Goal: Information Seeking & Learning: Compare options

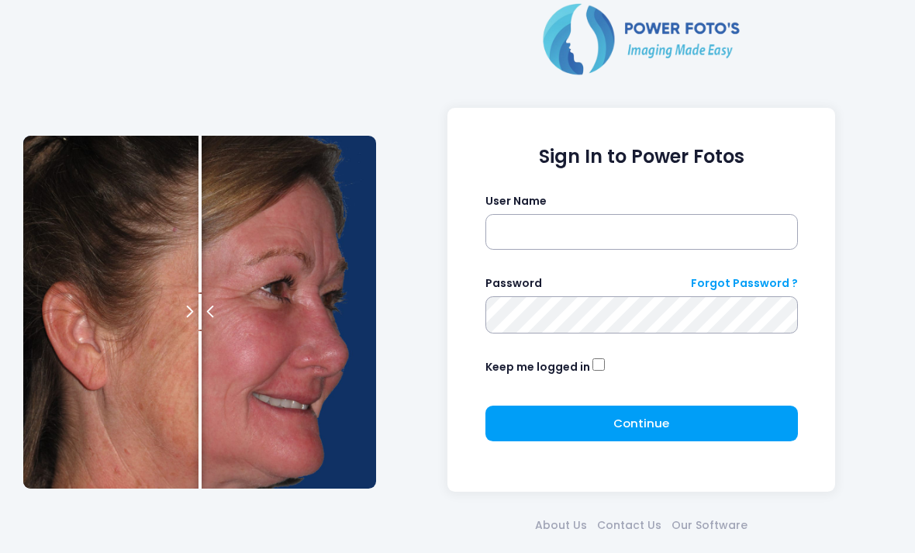
scroll to position [67, 0]
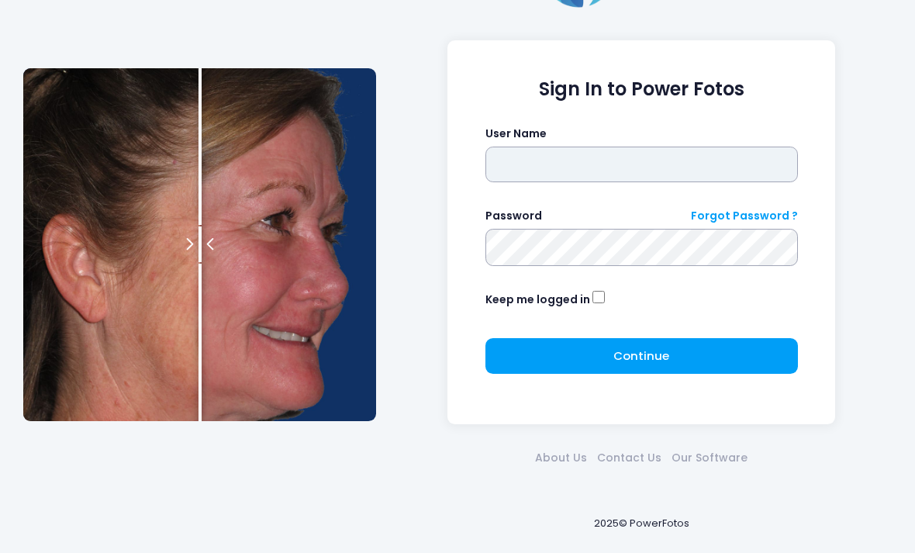
click at [712, 163] on input "text" at bounding box center [642, 165] width 313 height 36
type input "**********"
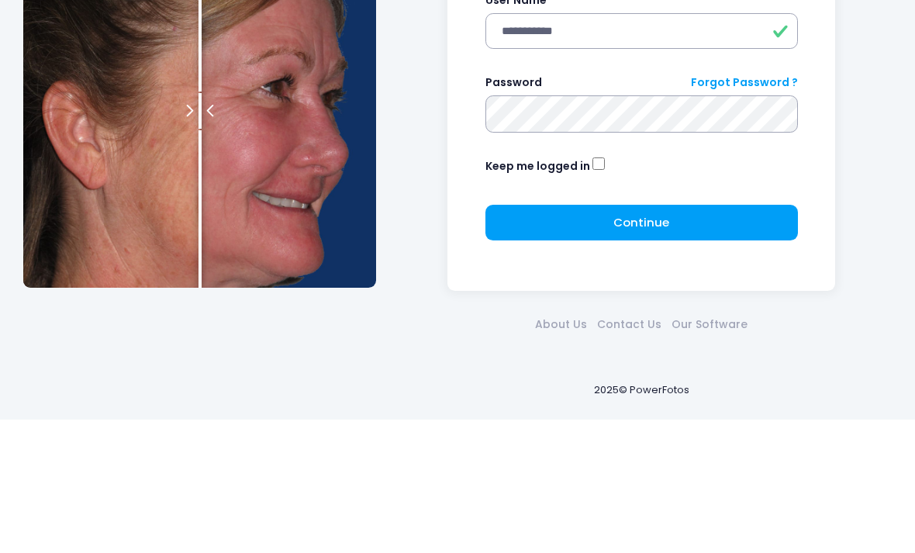
click at [649, 348] on span "Continue" at bounding box center [642, 356] width 56 height 16
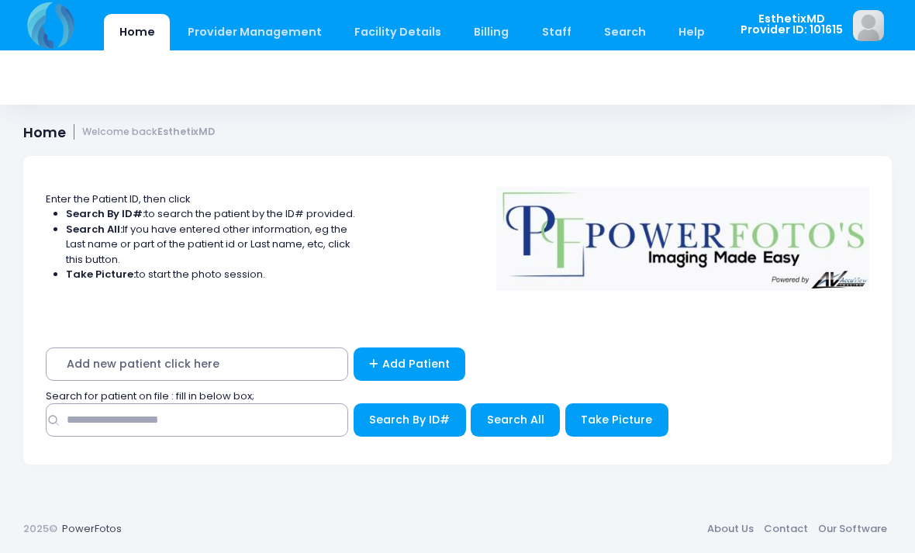
scroll to position [306, 0]
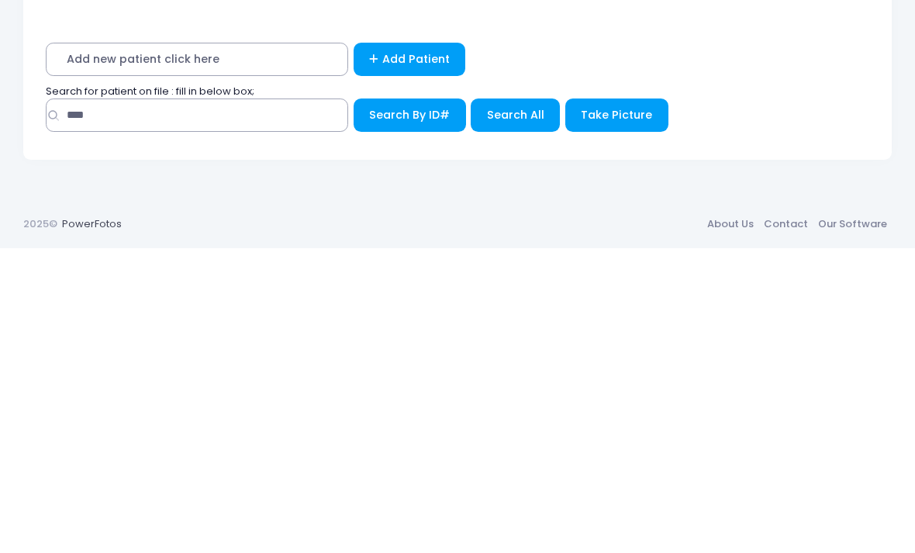
type input "****"
click at [520, 412] on span "Search All" at bounding box center [515, 420] width 57 height 16
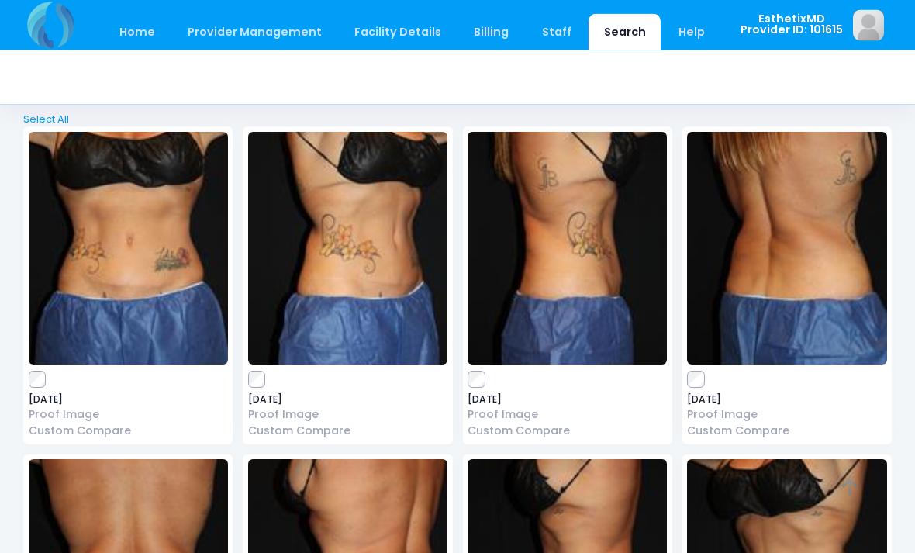
scroll to position [85, 0]
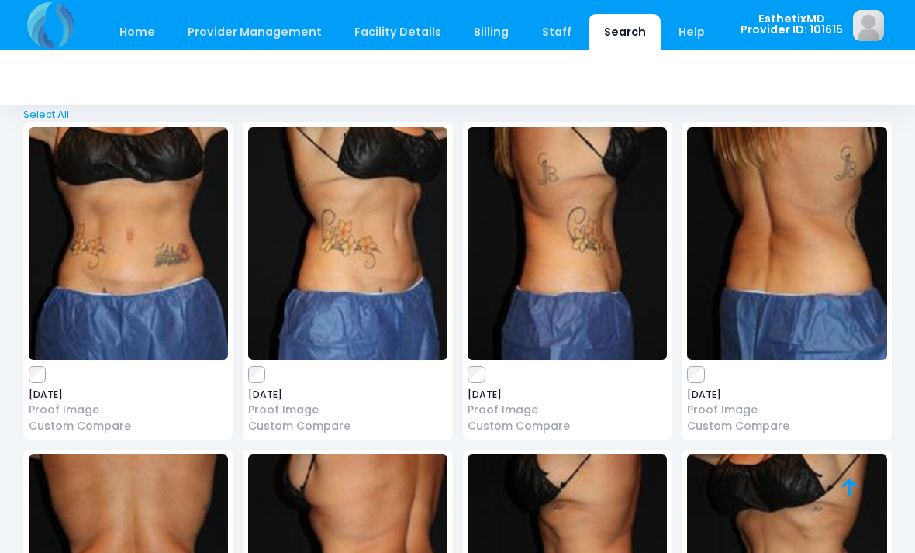
click at [782, 268] on img at bounding box center [786, 243] width 199 height 233
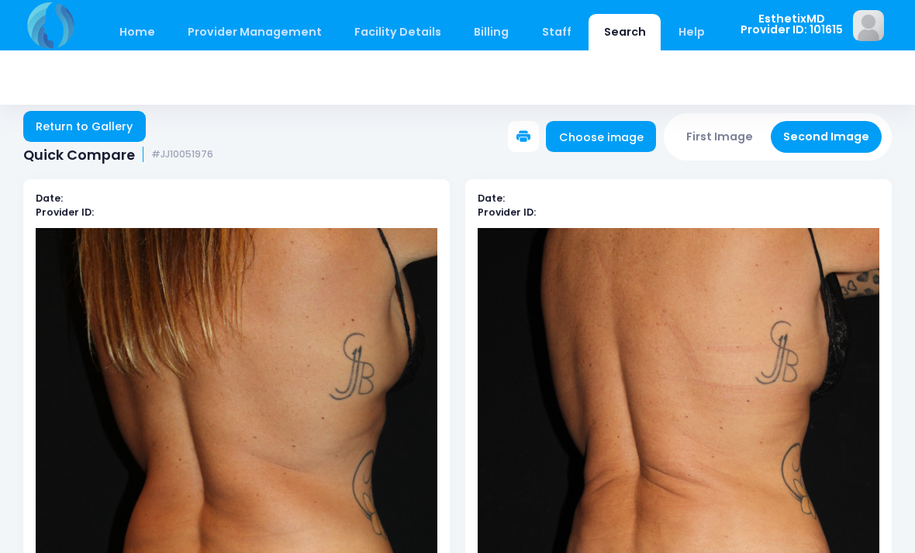
scroll to position [9, 0]
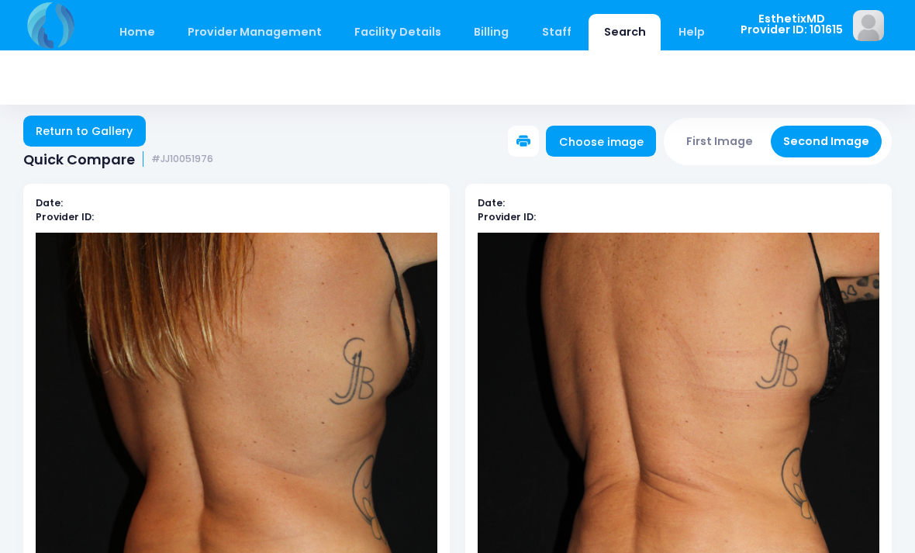
click at [108, 125] on link "Return to Gallery" at bounding box center [84, 131] width 123 height 31
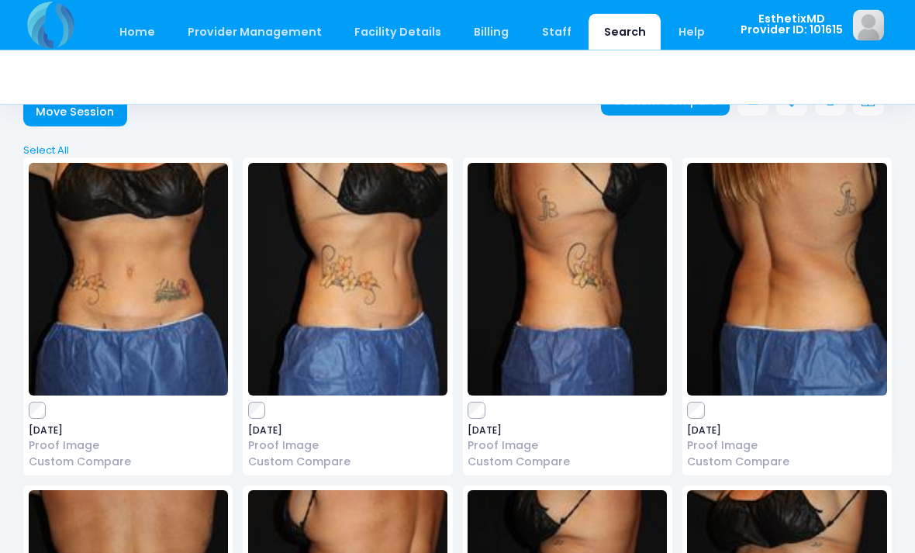
scroll to position [50, 0]
click at [344, 308] on img at bounding box center [347, 279] width 199 height 233
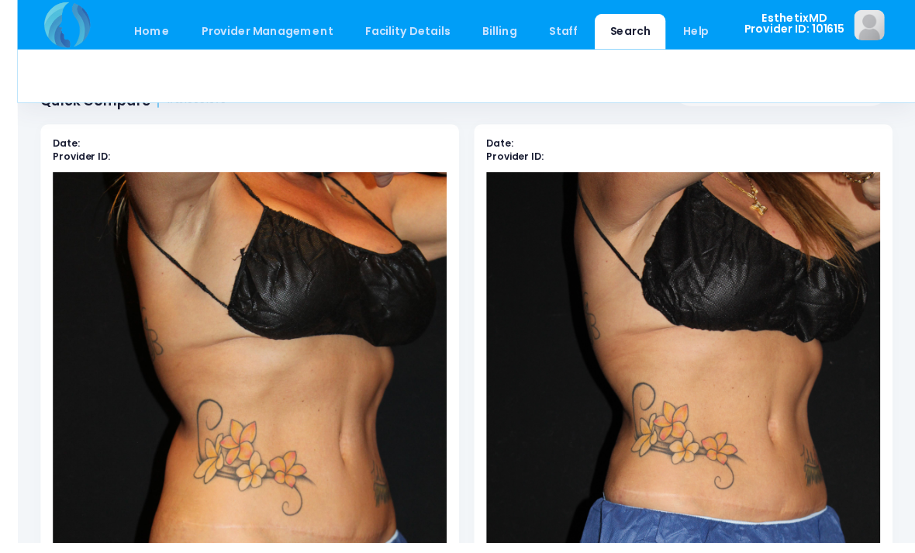
scroll to position [90, 0]
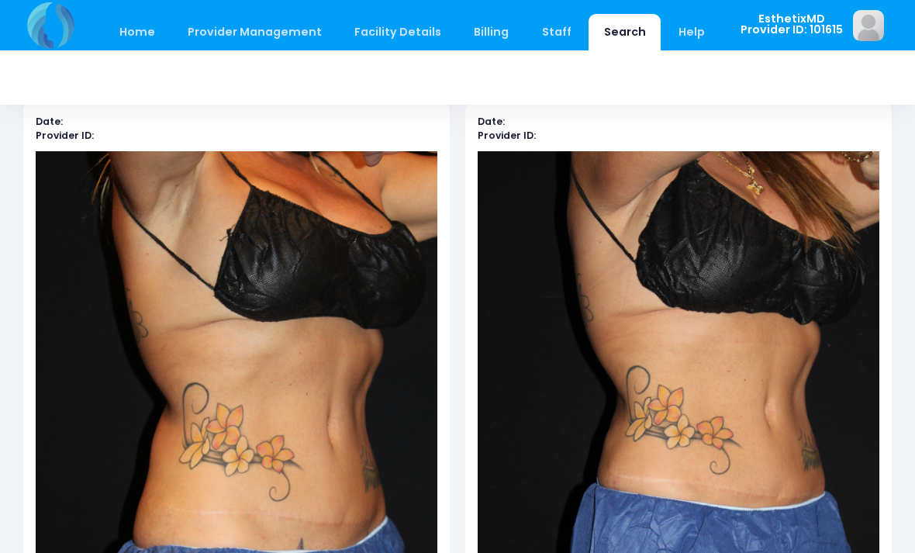
click at [777, 517] on img at bounding box center [679, 452] width 402 height 603
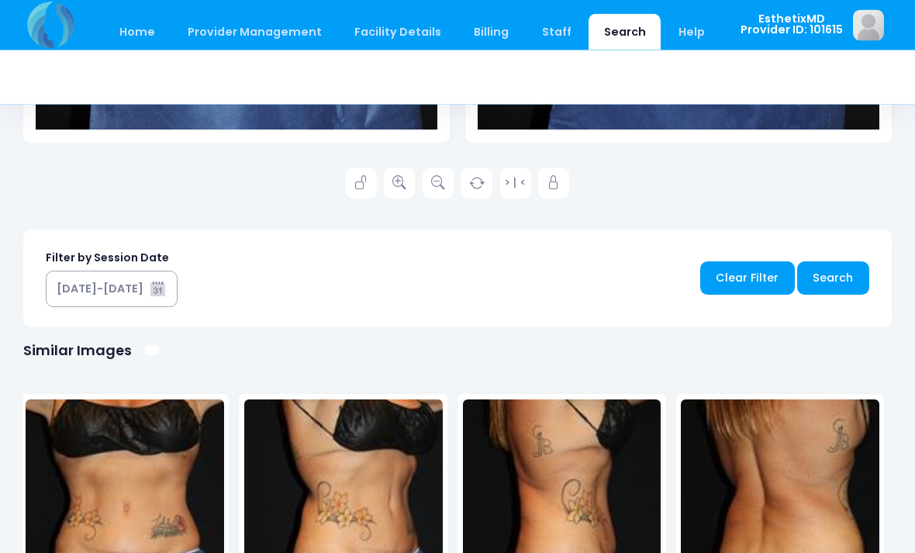
scroll to position [709, 0]
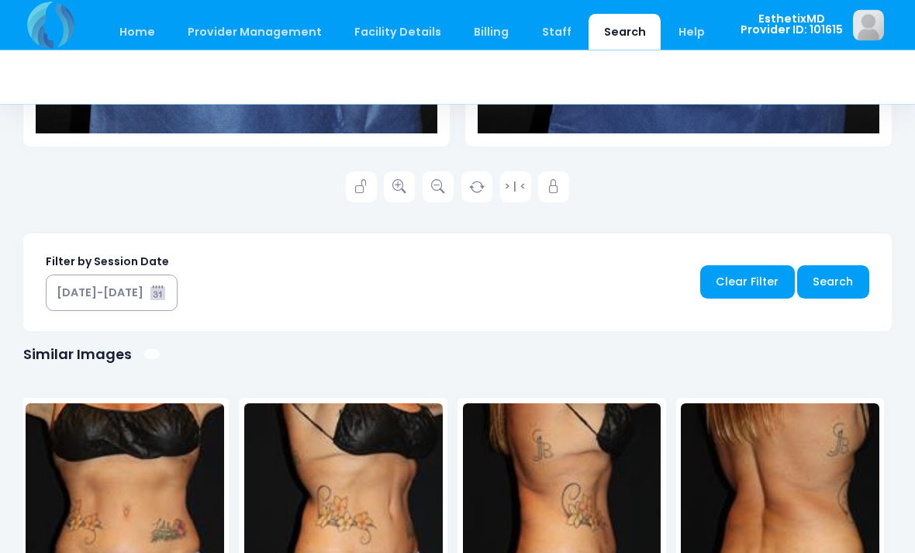
click at [402, 190] on icon at bounding box center [400, 188] width 14 height 14
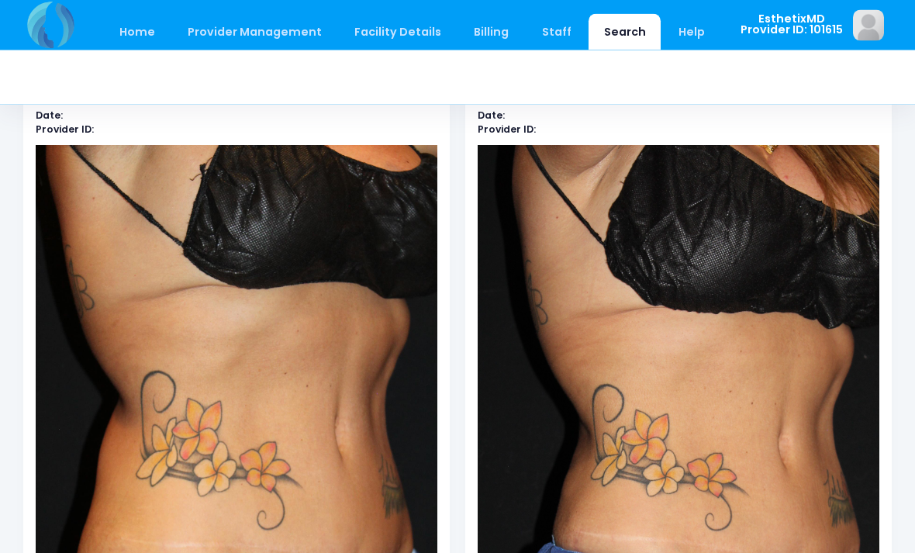
scroll to position [0, 0]
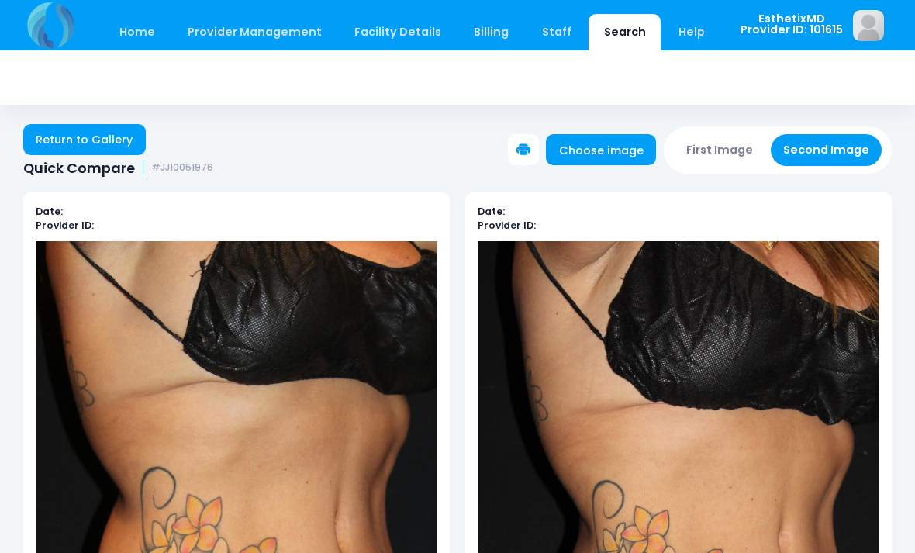
click at [106, 137] on link "Return to Gallery" at bounding box center [84, 139] width 123 height 31
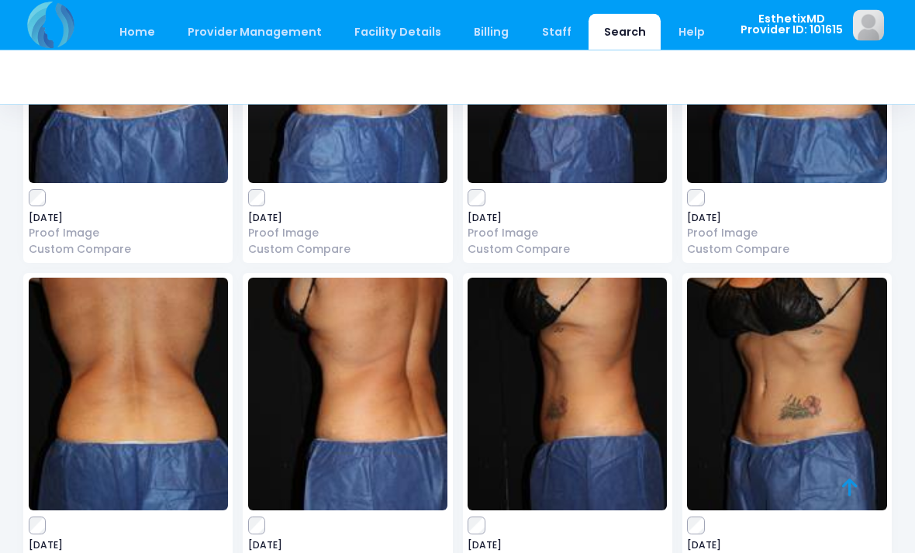
scroll to position [262, 0]
click at [813, 425] on img at bounding box center [786, 394] width 199 height 233
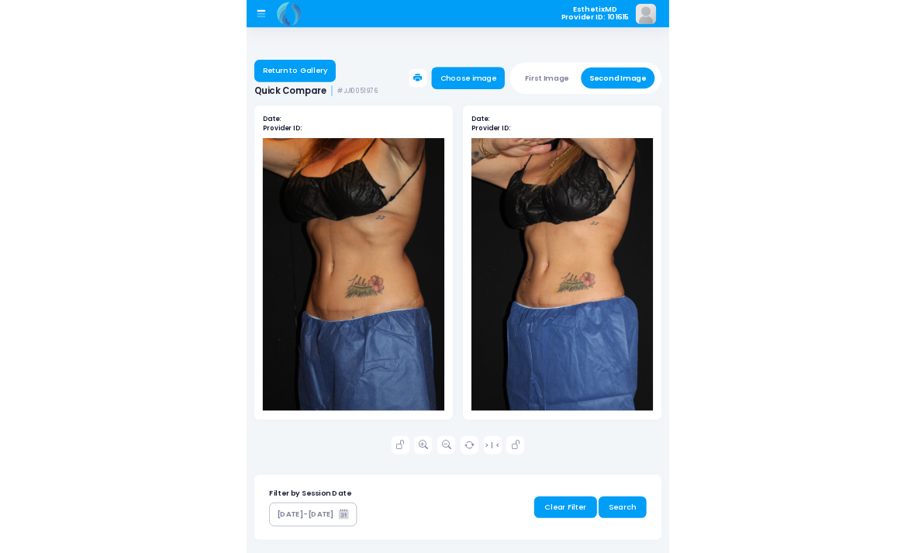
scroll to position [95, 0]
